Goal: Information Seeking & Learning: Learn about a topic

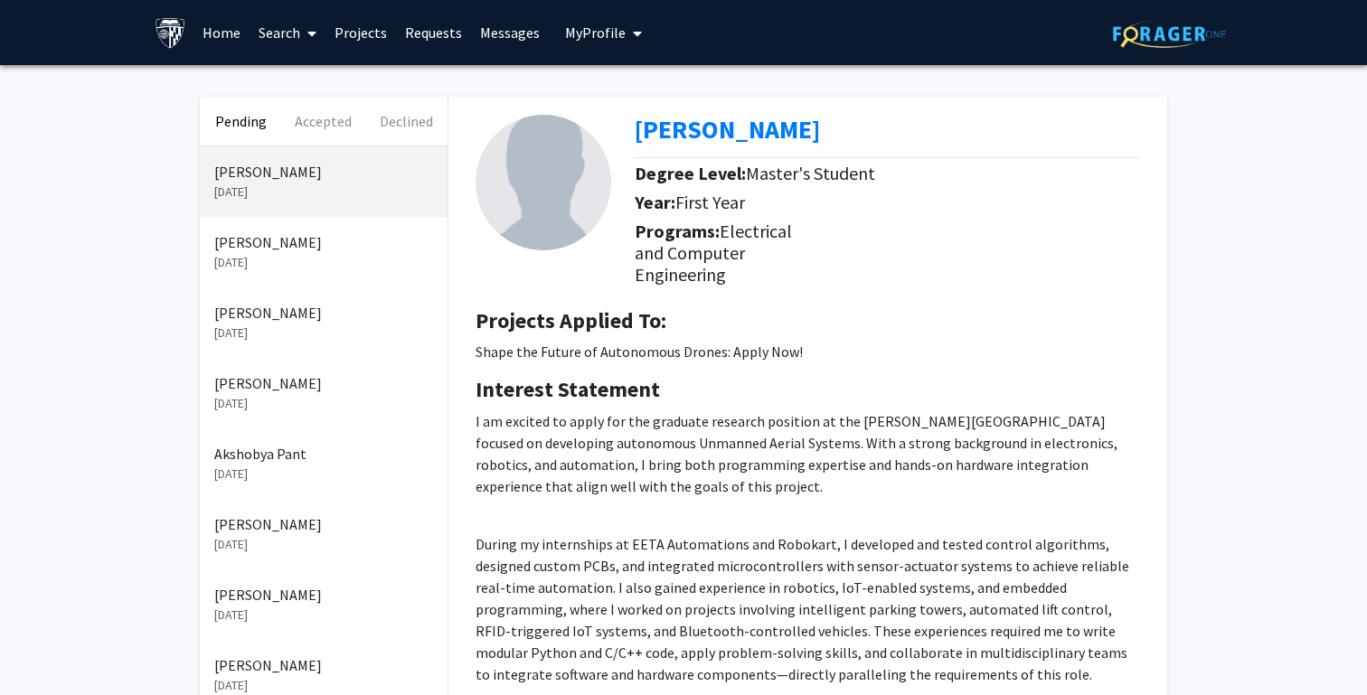
click at [261, 382] on p "[PERSON_NAME]" at bounding box center [323, 383] width 219 height 22
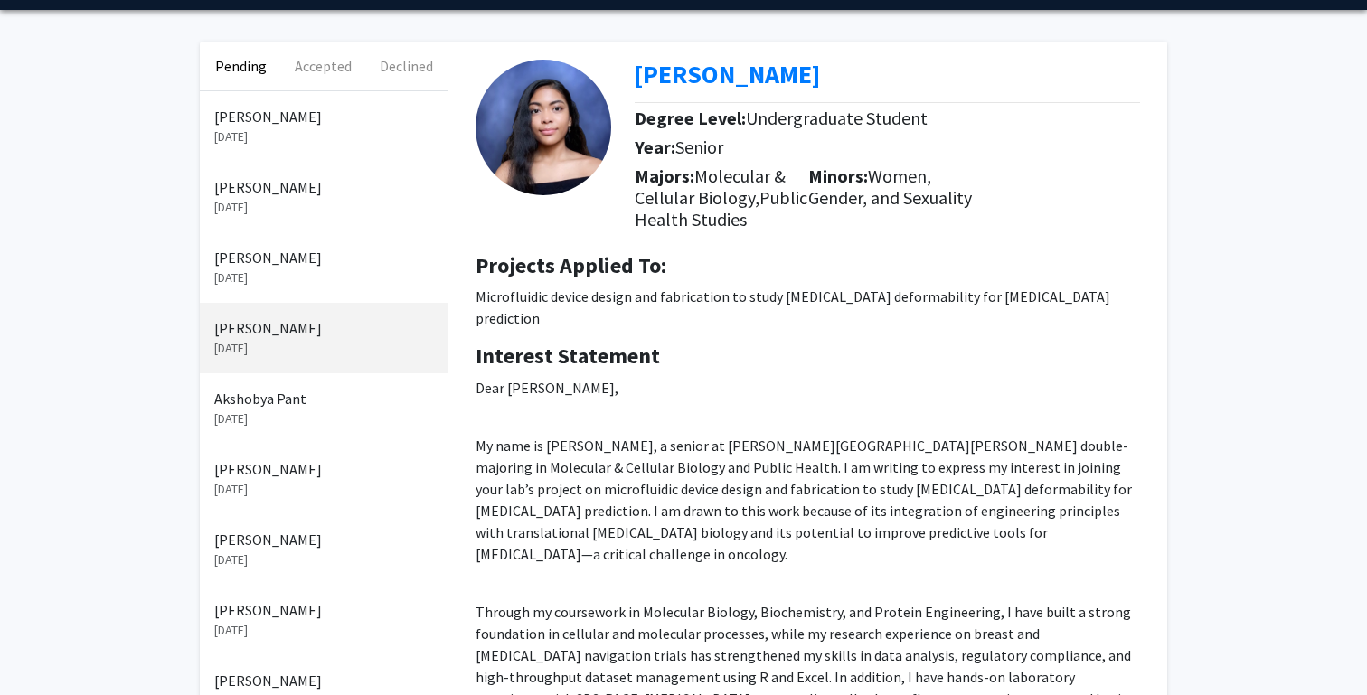
scroll to position [54, 0]
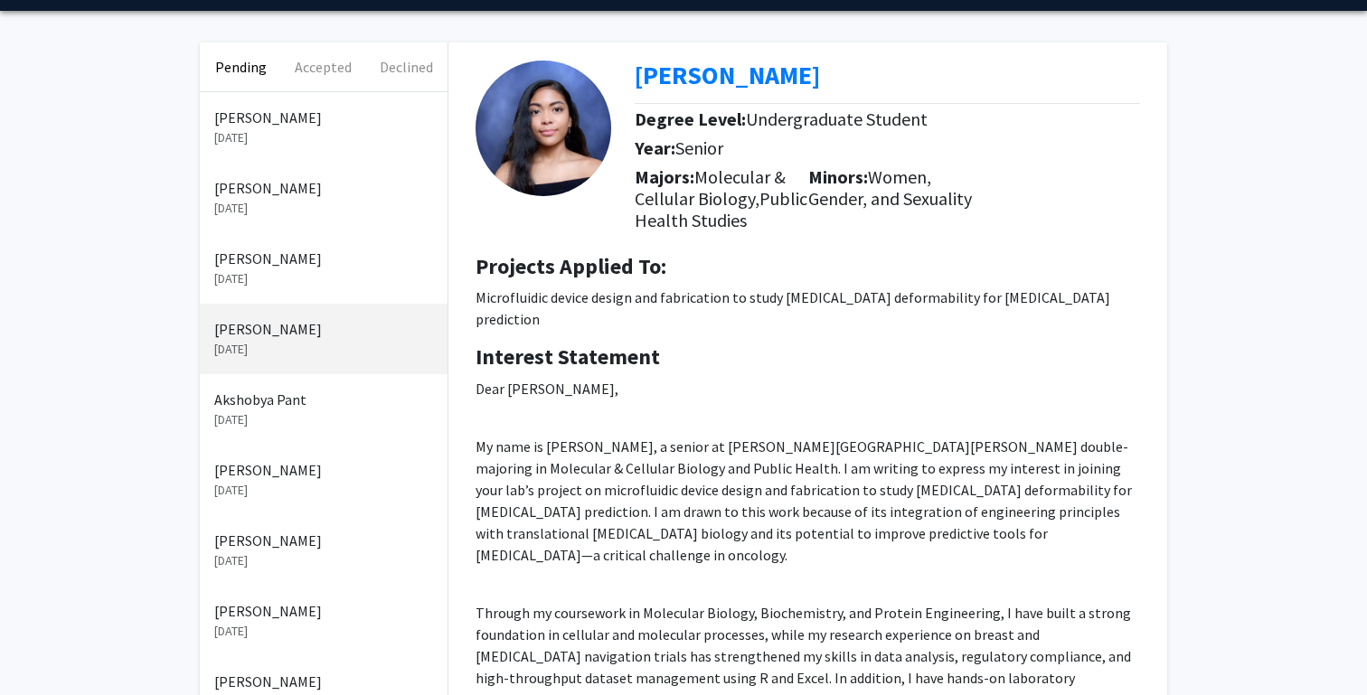
click at [254, 193] on p "[PERSON_NAME]" at bounding box center [323, 188] width 219 height 22
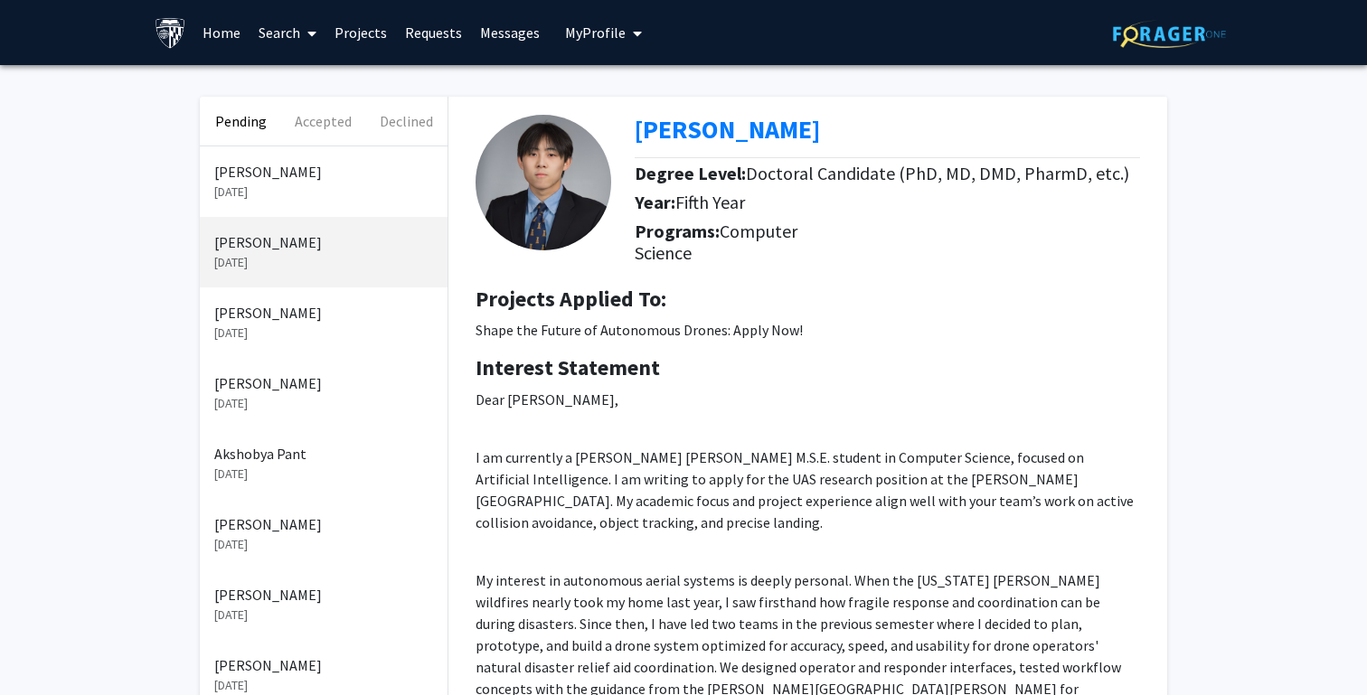
click at [258, 346] on div "[PERSON_NAME] [DATE]" at bounding box center [324, 322] width 248 height 71
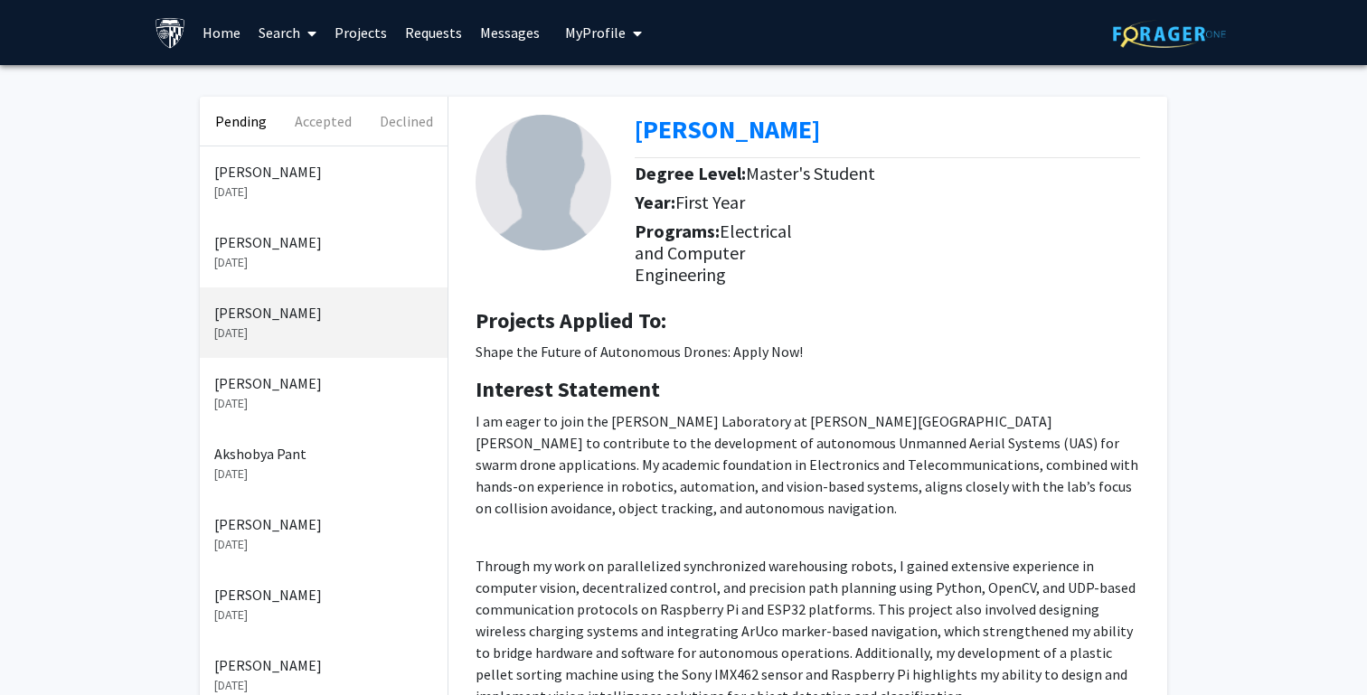
click at [260, 392] on p "[PERSON_NAME]" at bounding box center [323, 383] width 219 height 22
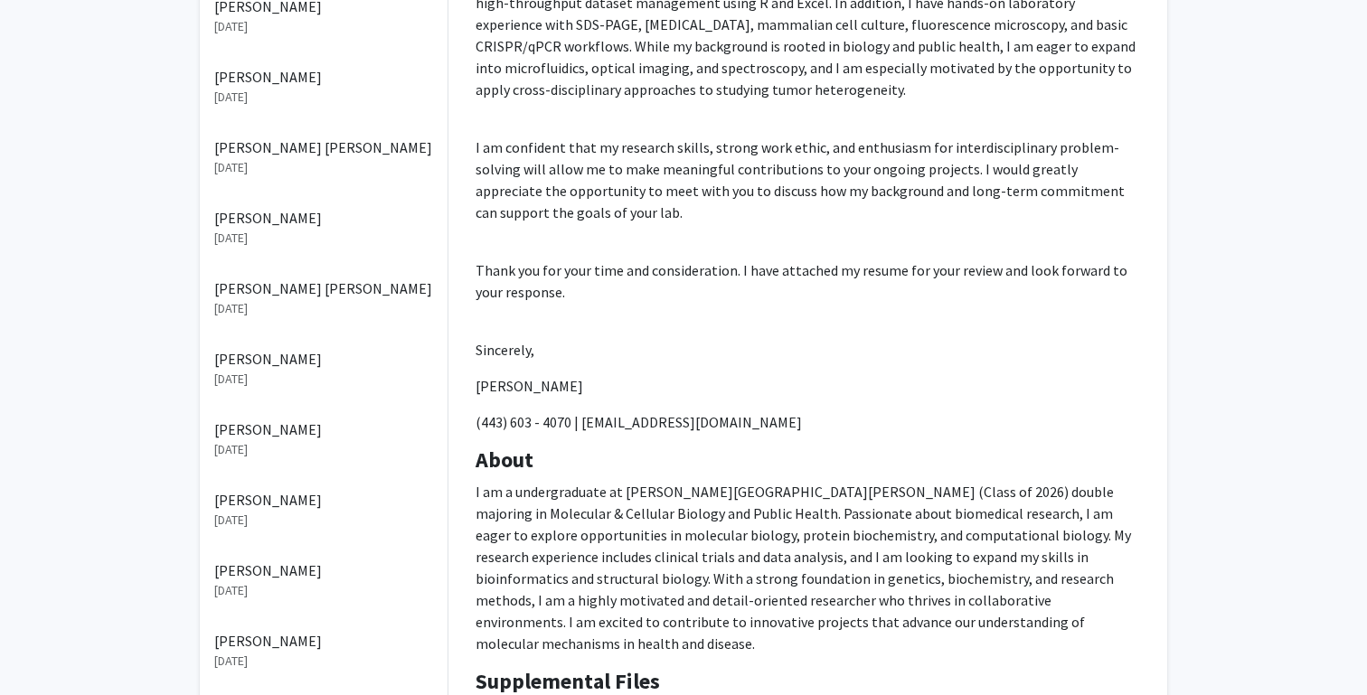
scroll to position [758, 0]
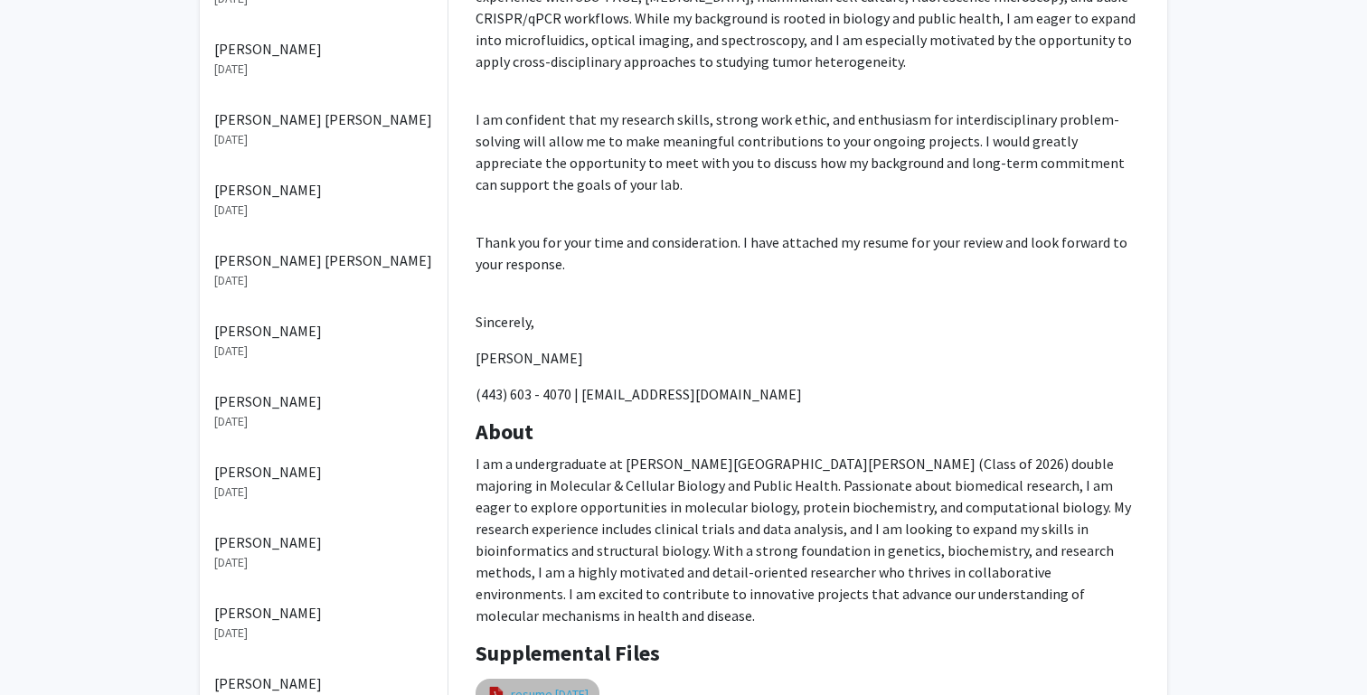
click at [550, 685] on link "resume [DATE]" at bounding box center [550, 694] width 78 height 19
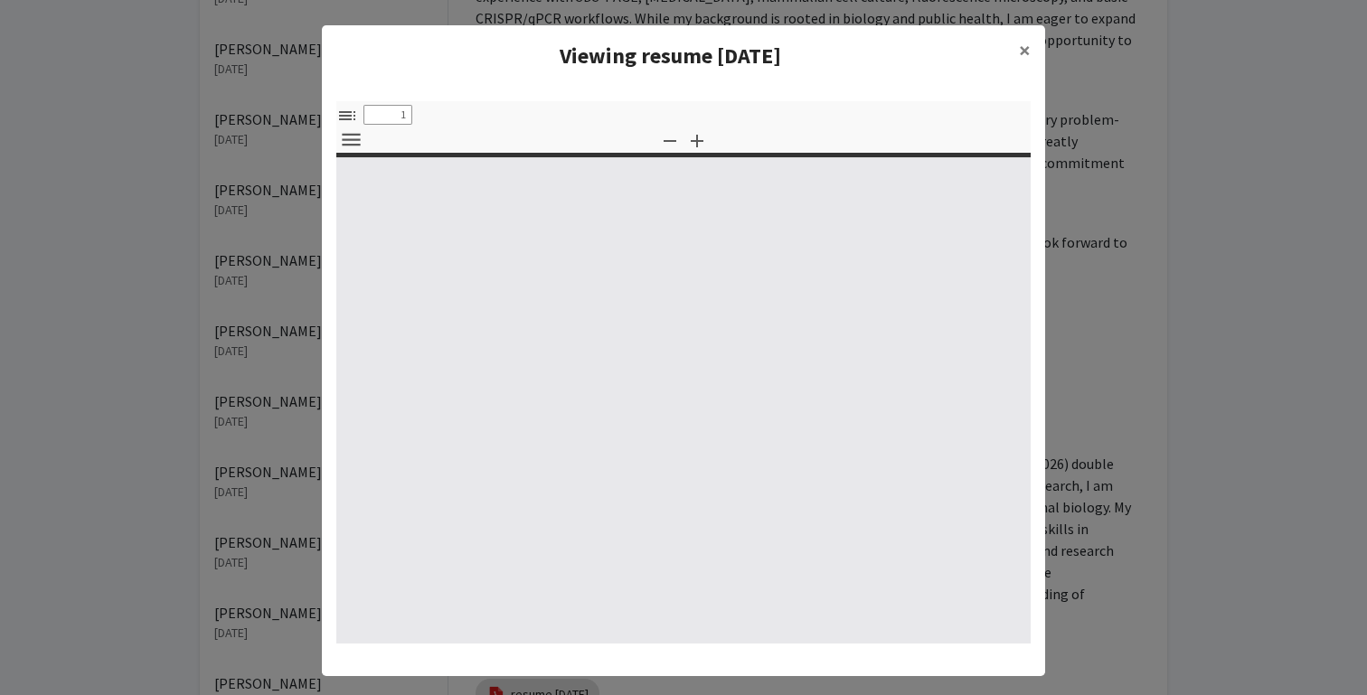
type input "0"
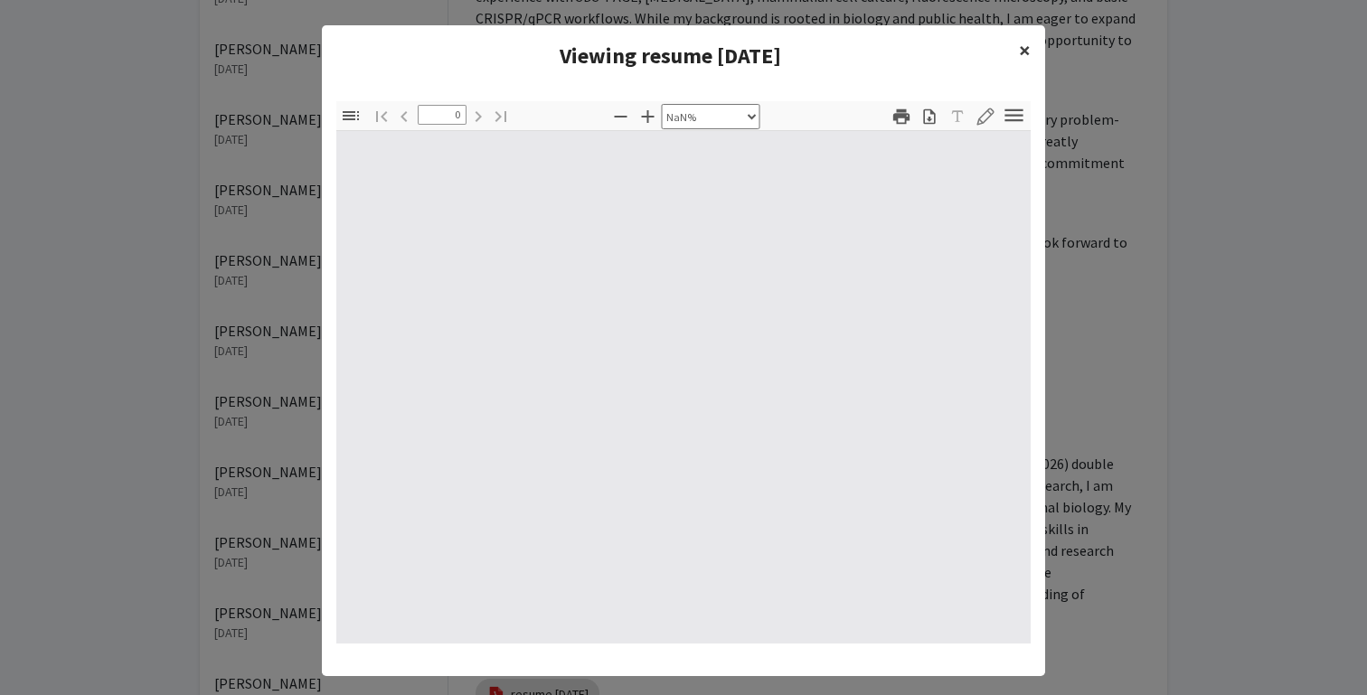
select select "auto"
type input "1"
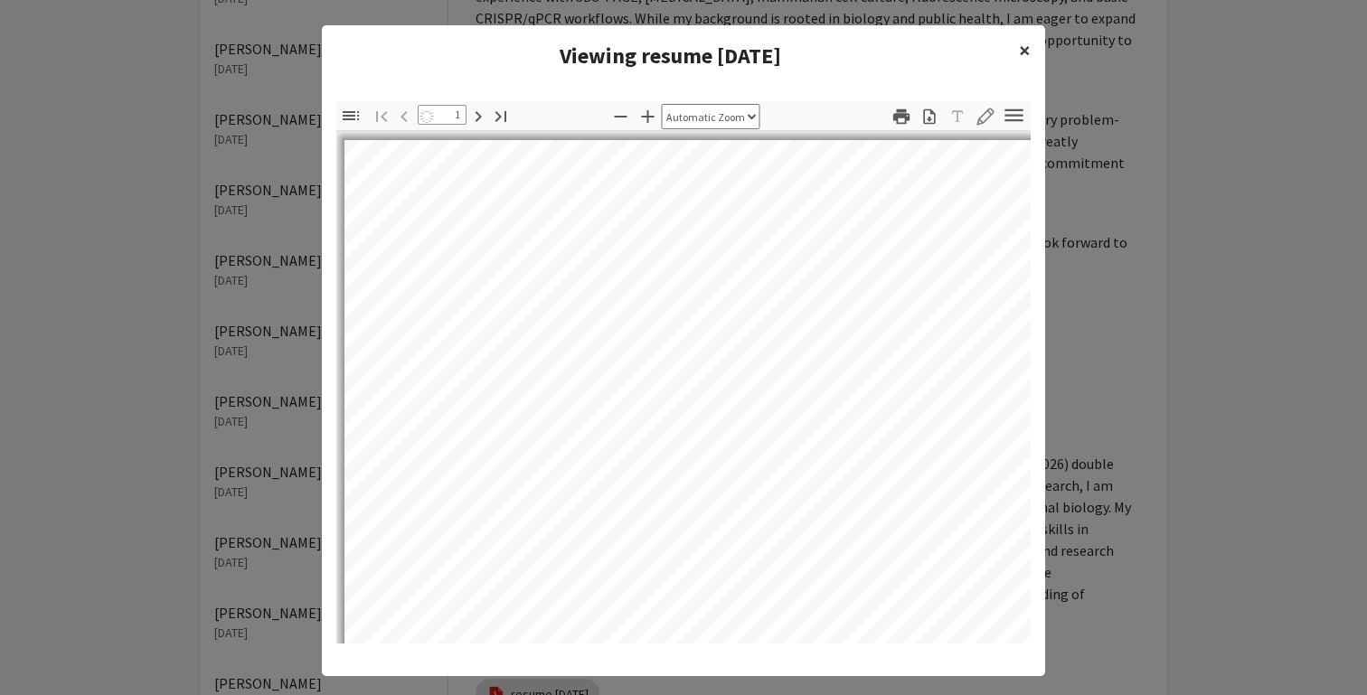
select select "auto"
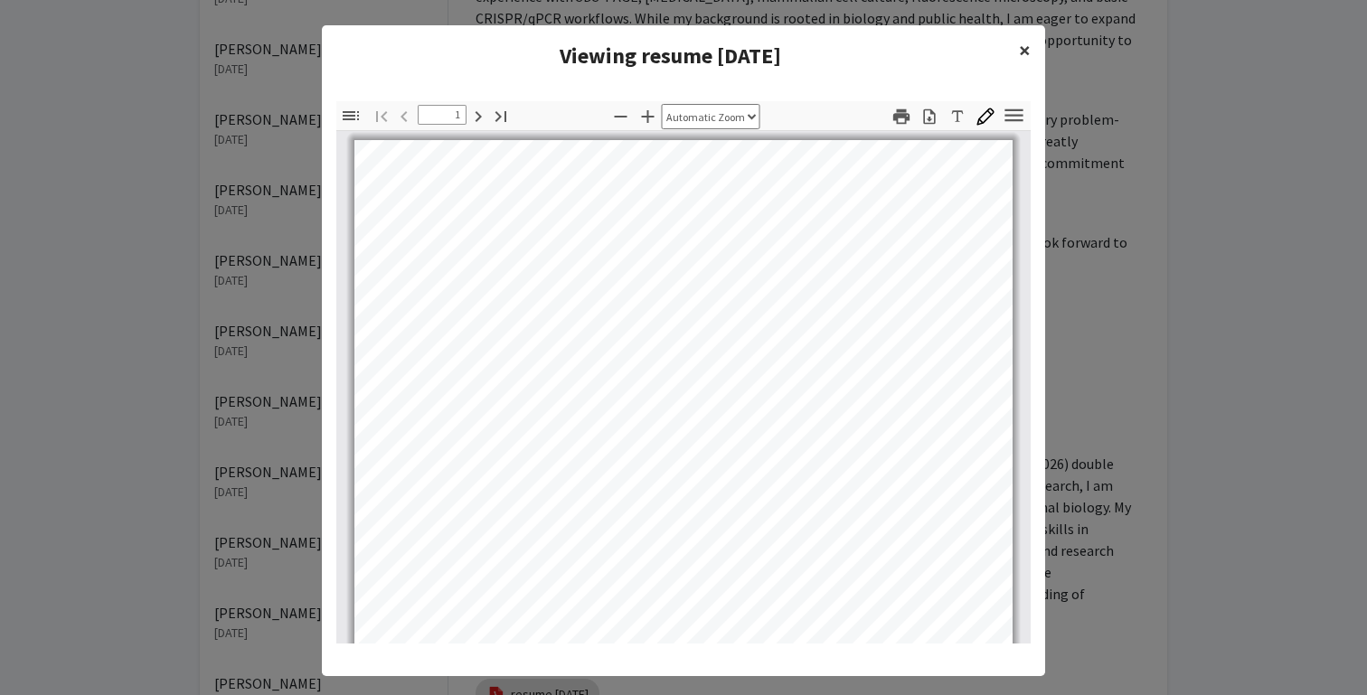
click at [1027, 55] on span "×" at bounding box center [1025, 50] width 12 height 28
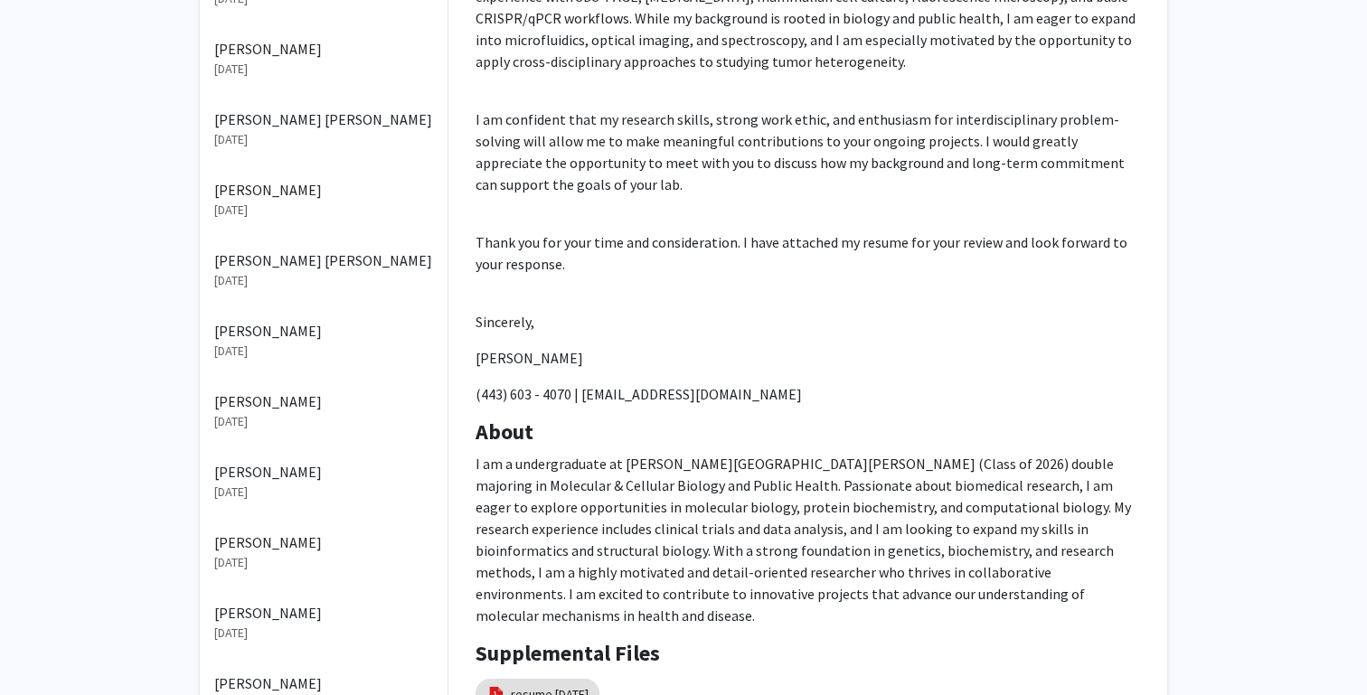
click at [674, 333] on p "Dear [PERSON_NAME], My name is [PERSON_NAME], a senior at [PERSON_NAME][GEOGRAP…" at bounding box center [808, 40] width 664 height 730
click at [548, 685] on link "resume [DATE]" at bounding box center [550, 694] width 78 height 19
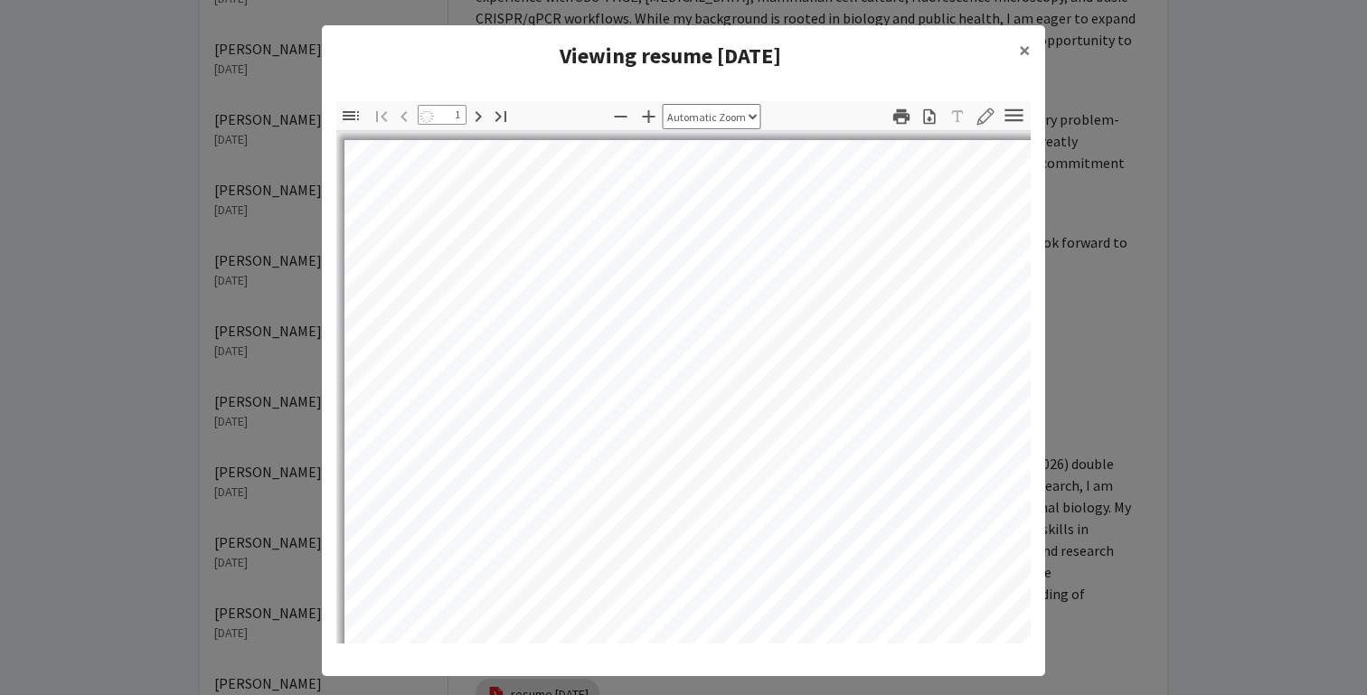
select select "auto"
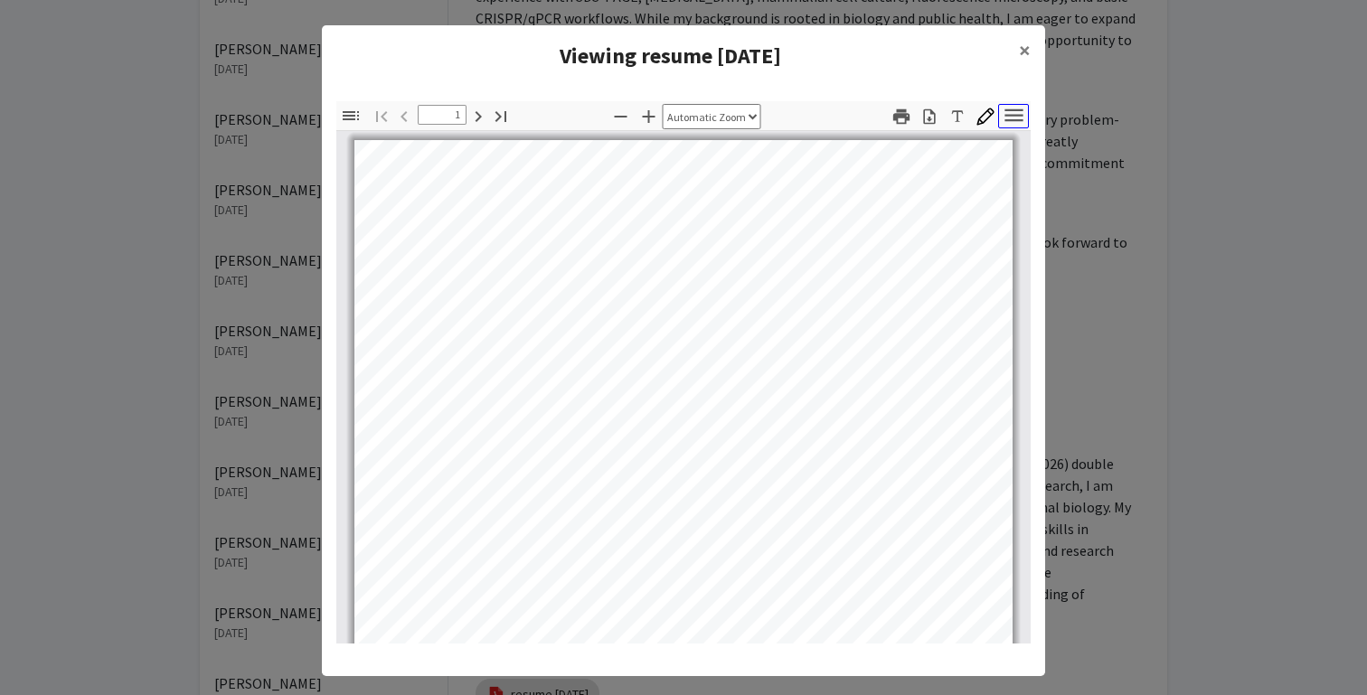
click at [1017, 109] on icon "button" at bounding box center [1013, 114] width 18 height 13
click at [900, 117] on icon "button" at bounding box center [901, 115] width 16 height 15
click at [905, 112] on icon "button" at bounding box center [901, 117] width 20 height 20
click at [934, 120] on icon "button" at bounding box center [929, 117] width 18 height 18
